Goal: Transaction & Acquisition: Purchase product/service

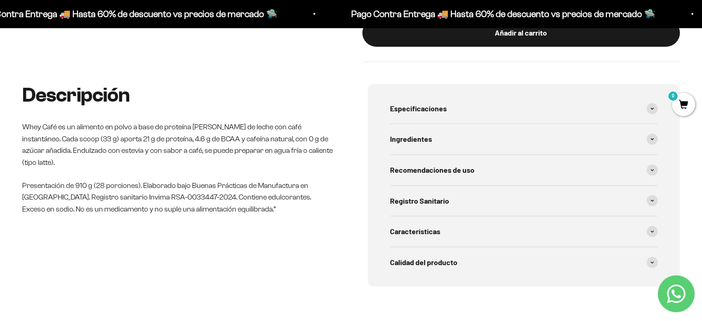
scroll to position [405, 0]
click at [451, 148] on div "Ingredientes" at bounding box center [524, 138] width 268 height 30
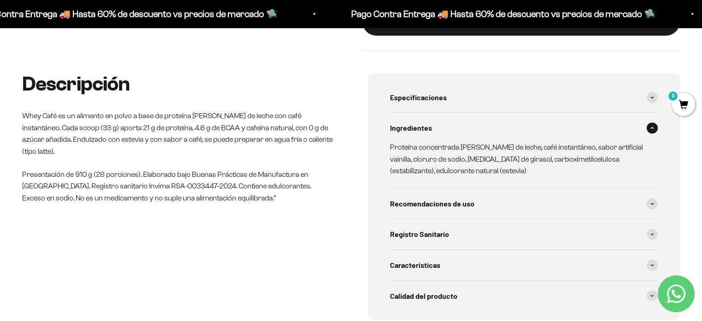
scroll to position [416, 0]
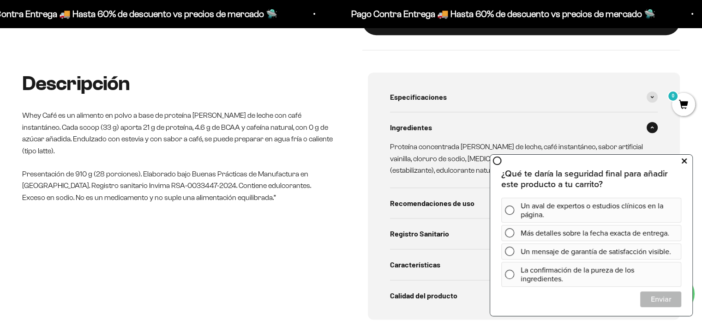
click at [687, 158] on button at bounding box center [684, 161] width 17 height 15
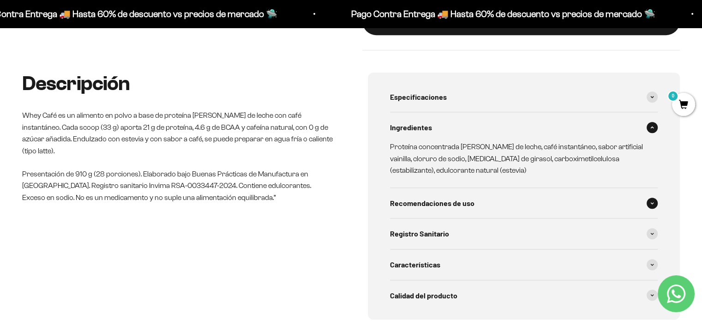
click at [530, 205] on div "Recomendaciones de uso" at bounding box center [524, 203] width 268 height 30
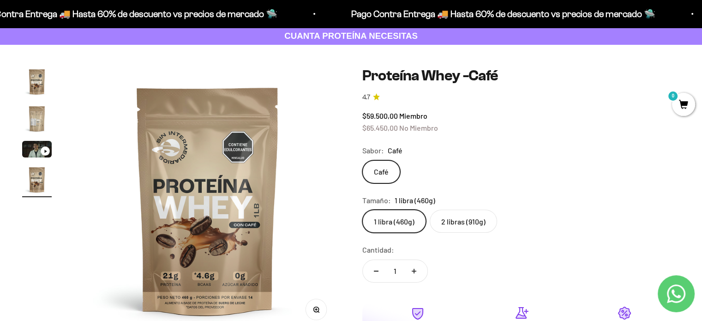
scroll to position [53, 0]
